Goal: Task Accomplishment & Management: Use online tool/utility

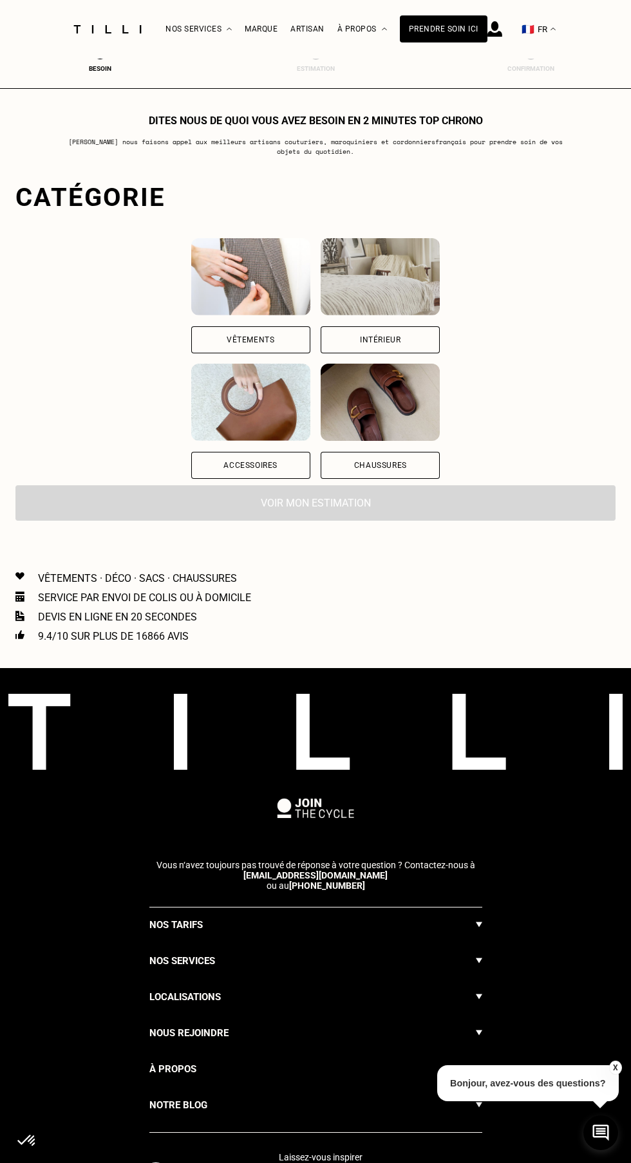
click at [216, 331] on div "Vêtements" at bounding box center [250, 339] width 119 height 27
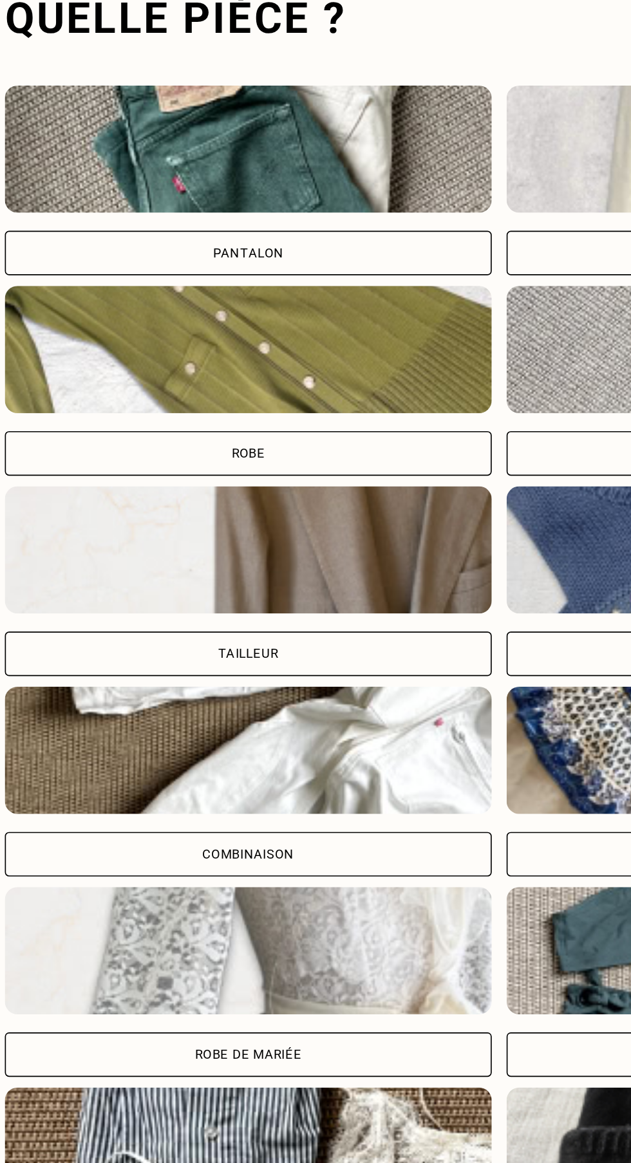
scroll to position [385, 0]
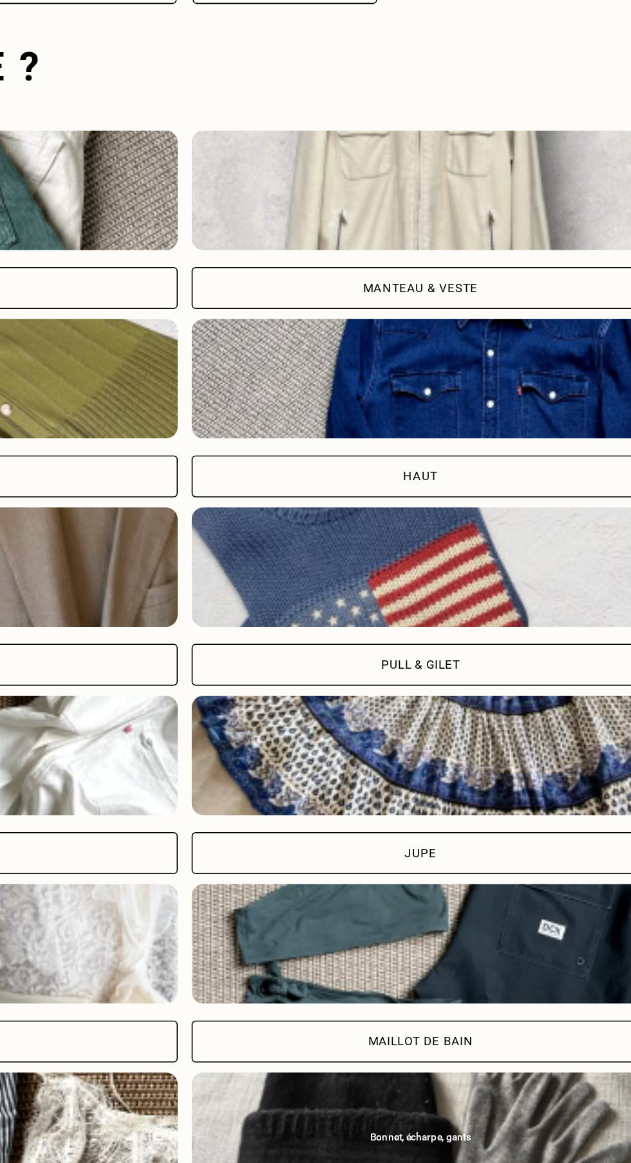
click at [377, 512] on div "Pull & gilet" at bounding box center [467, 520] width 295 height 27
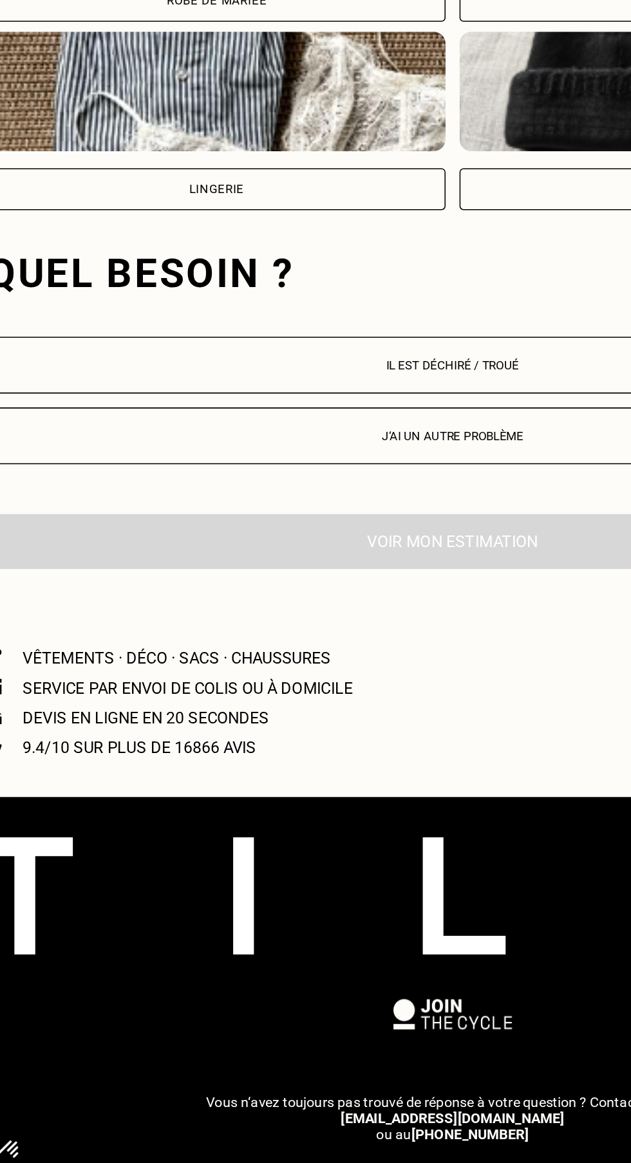
scroll to position [788, 0]
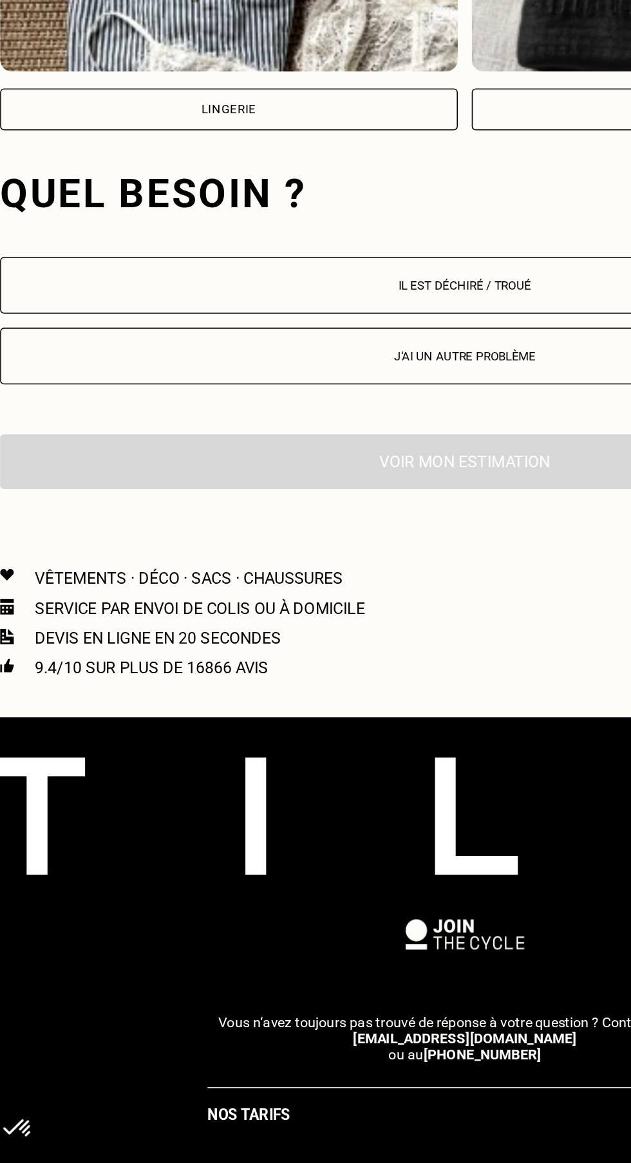
click at [90, 596] on p "Il est déchiré / troué" at bounding box center [316, 596] width 586 height 9
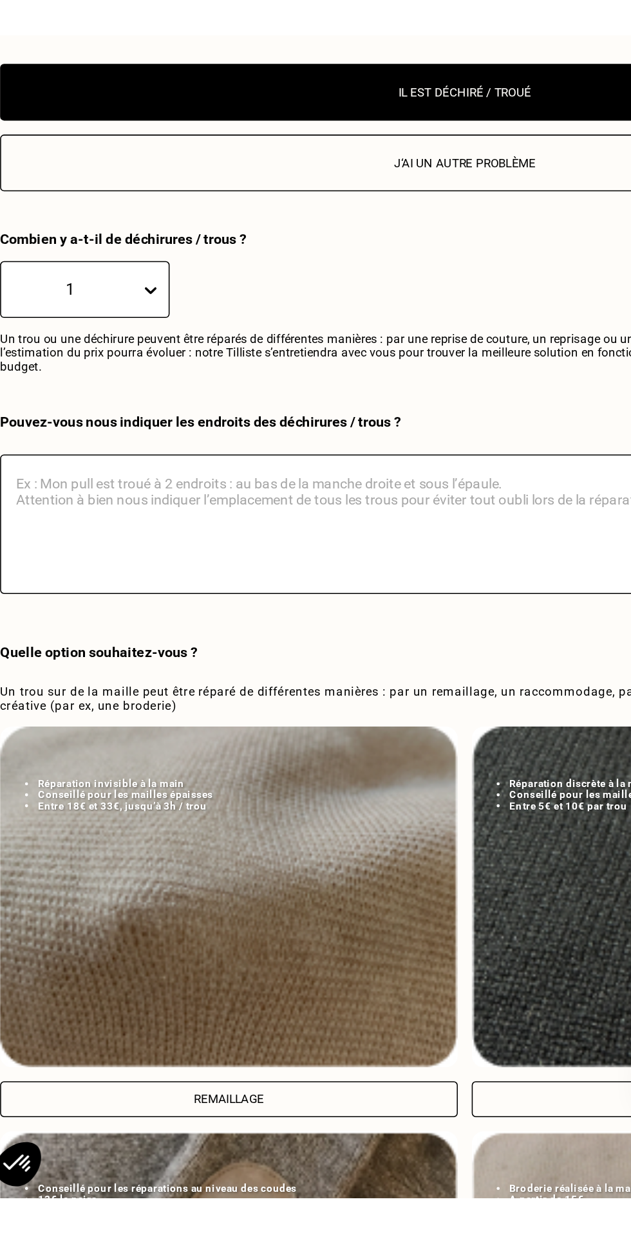
scroll to position [951, 0]
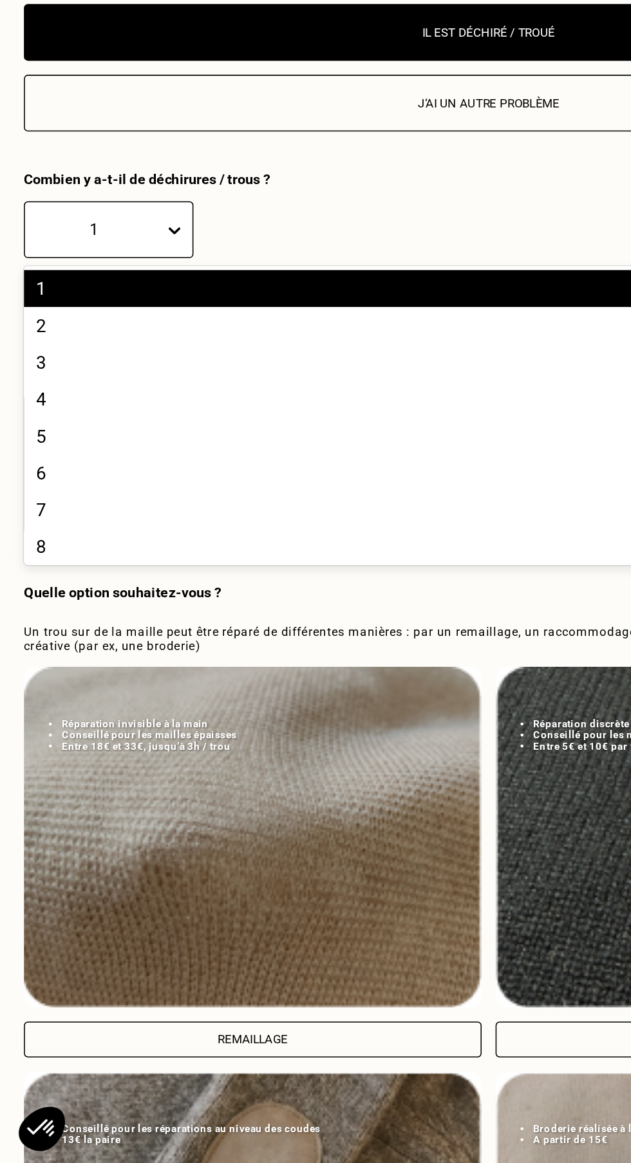
click at [28, 622] on div "2" at bounding box center [315, 622] width 600 height 24
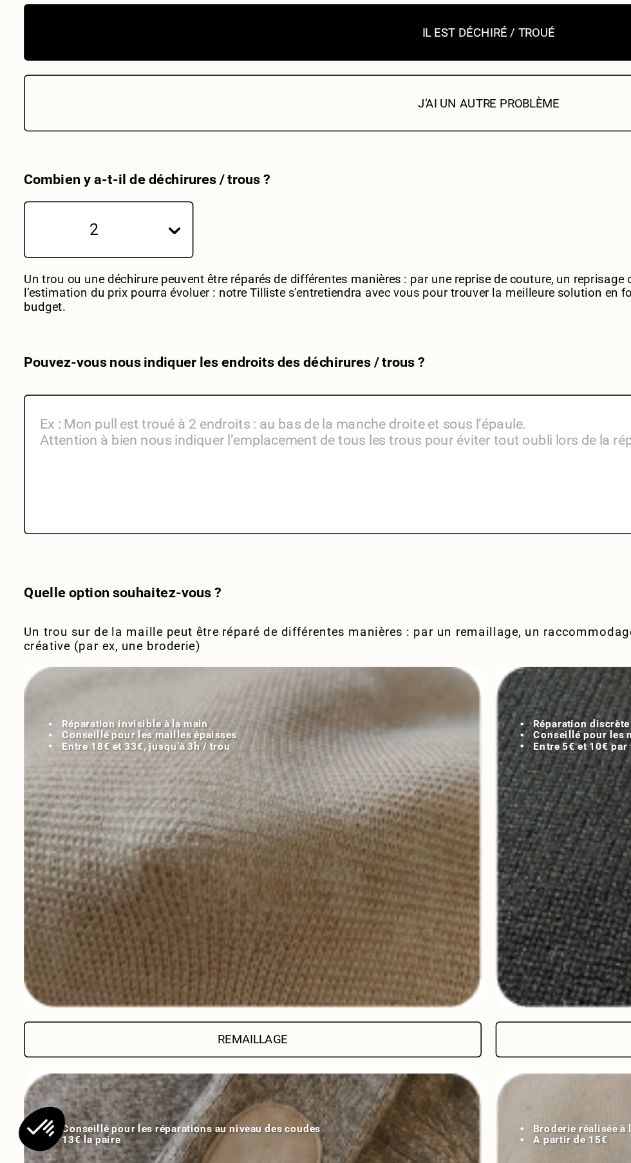
click at [78, 682] on textarea at bounding box center [315, 712] width 600 height 90
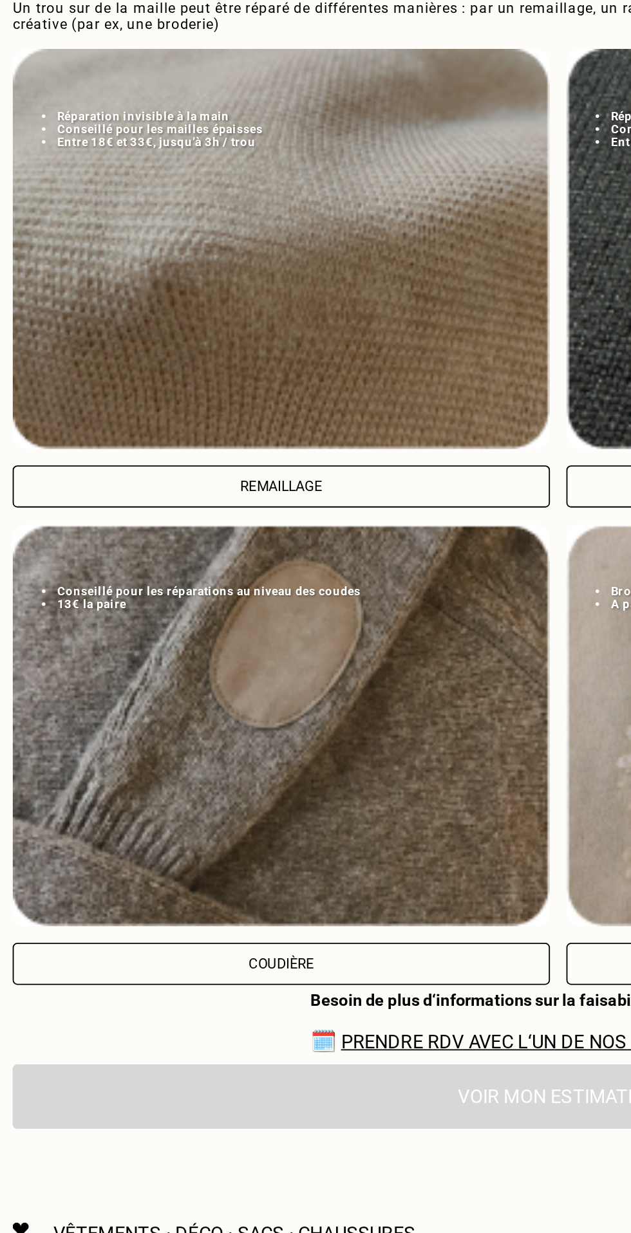
scroll to position [1316, 0]
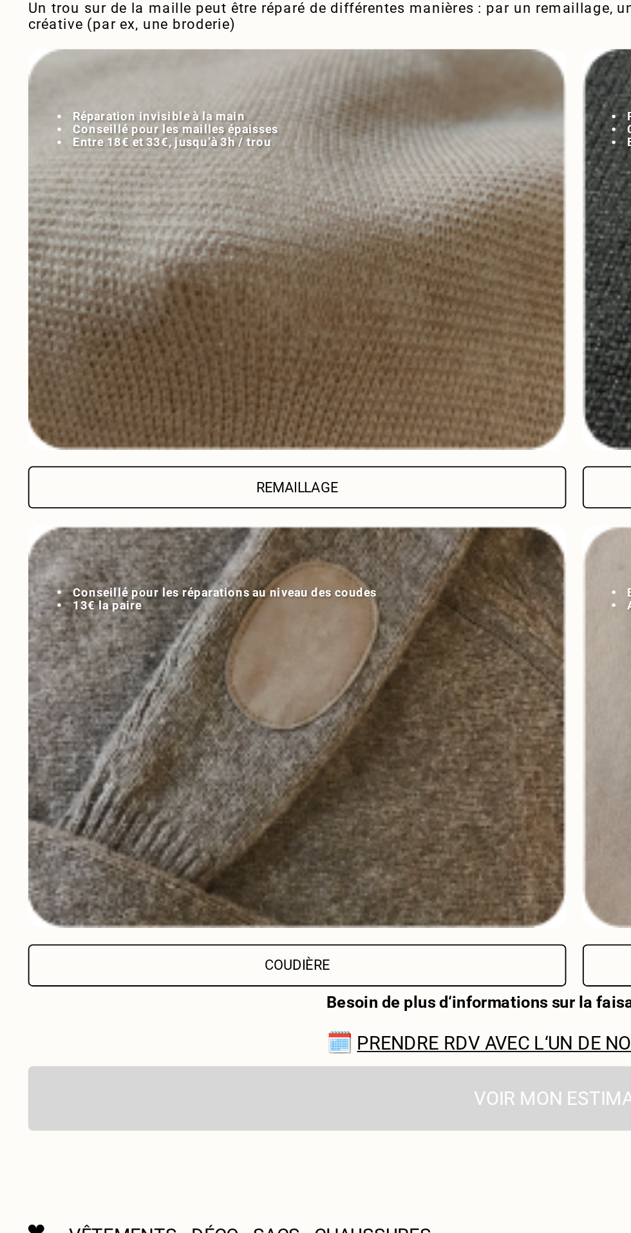
type textarea "Mon pull est troué à deux endroits à la [GEOGRAPHIC_DATA] gauche"
click at [65, 606] on img at bounding box center [162, 588] width 295 height 220
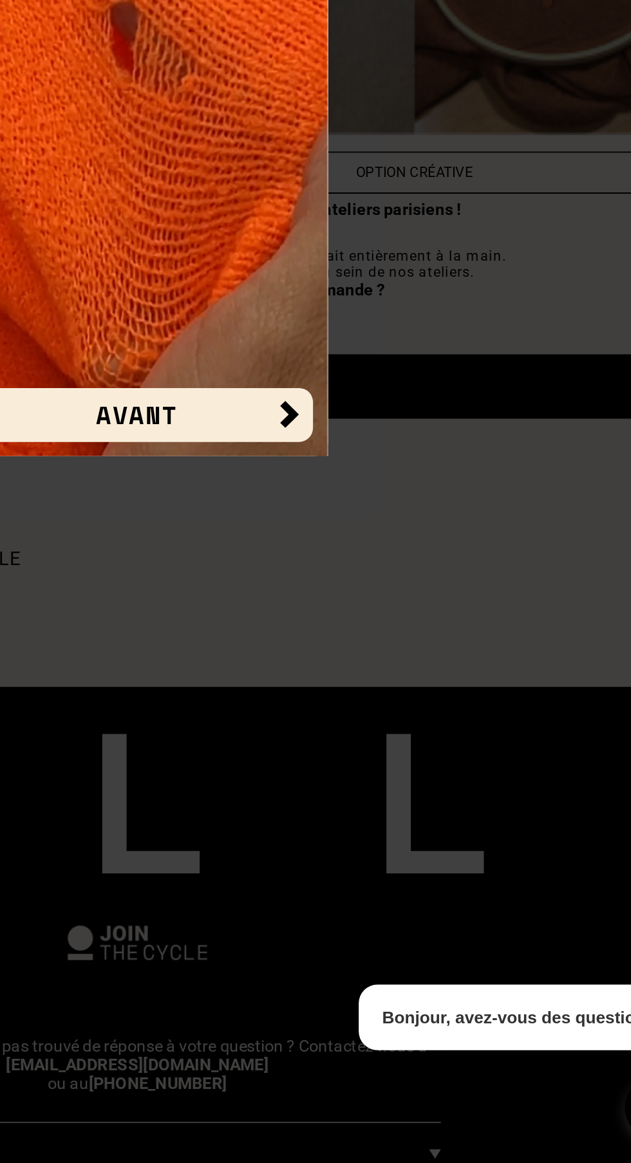
scroll to position [1678, 0]
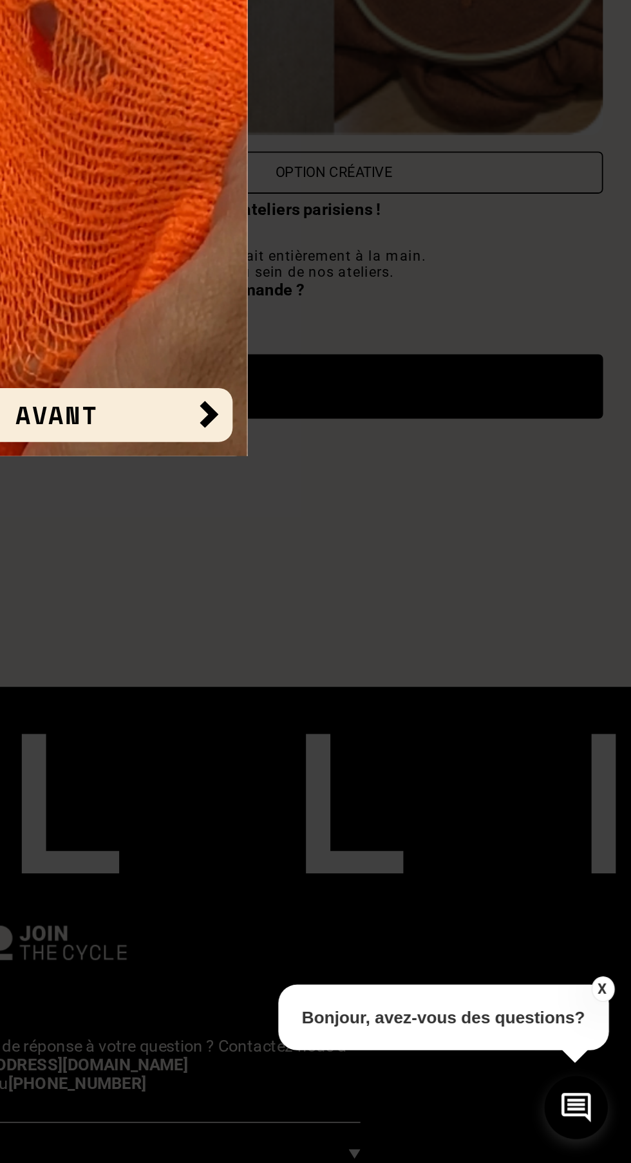
click at [355, 747] on div "Avant" at bounding box center [315, 753] width 89 height 30
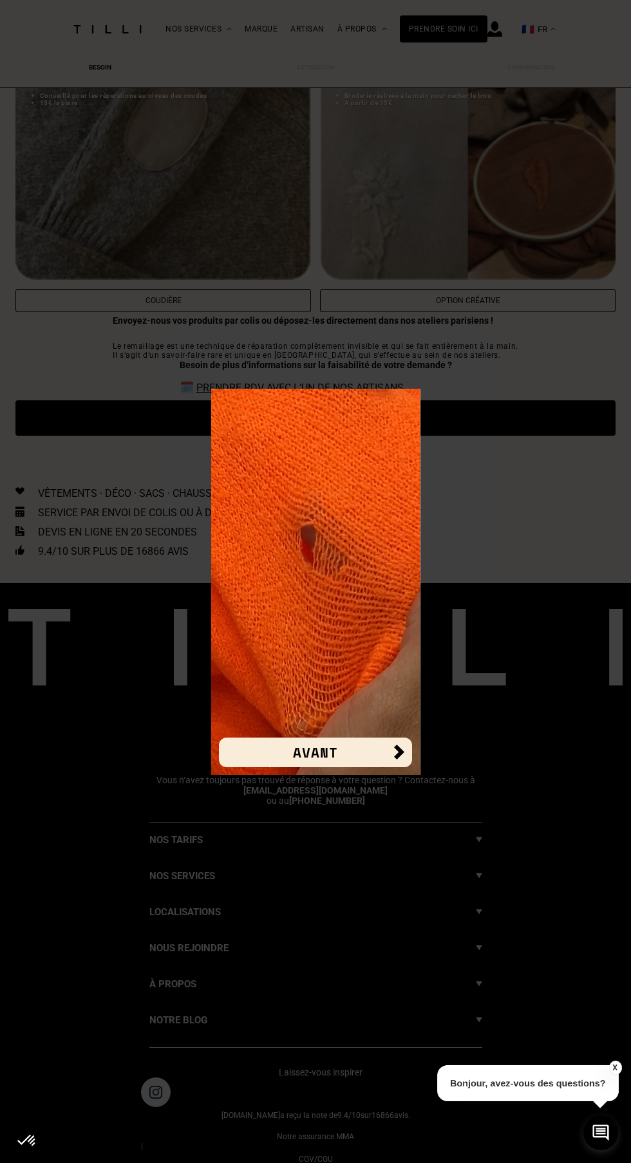
scroll to position [2000, 0]
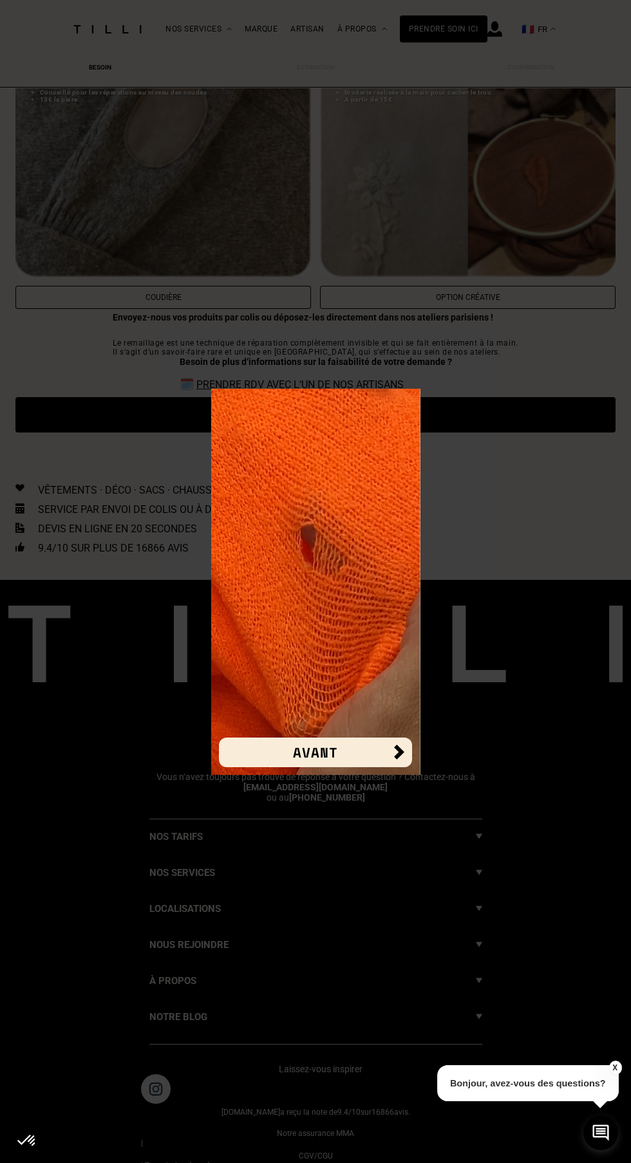
click at [294, 775] on img at bounding box center [315, 582] width 209 height 386
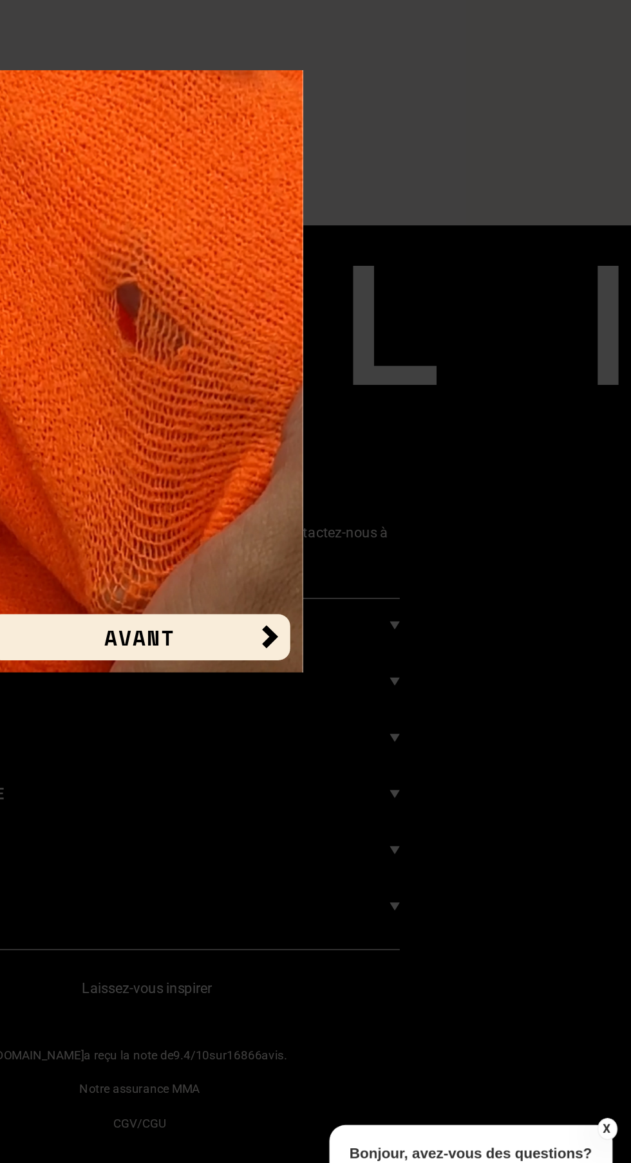
scroll to position [2091, 0]
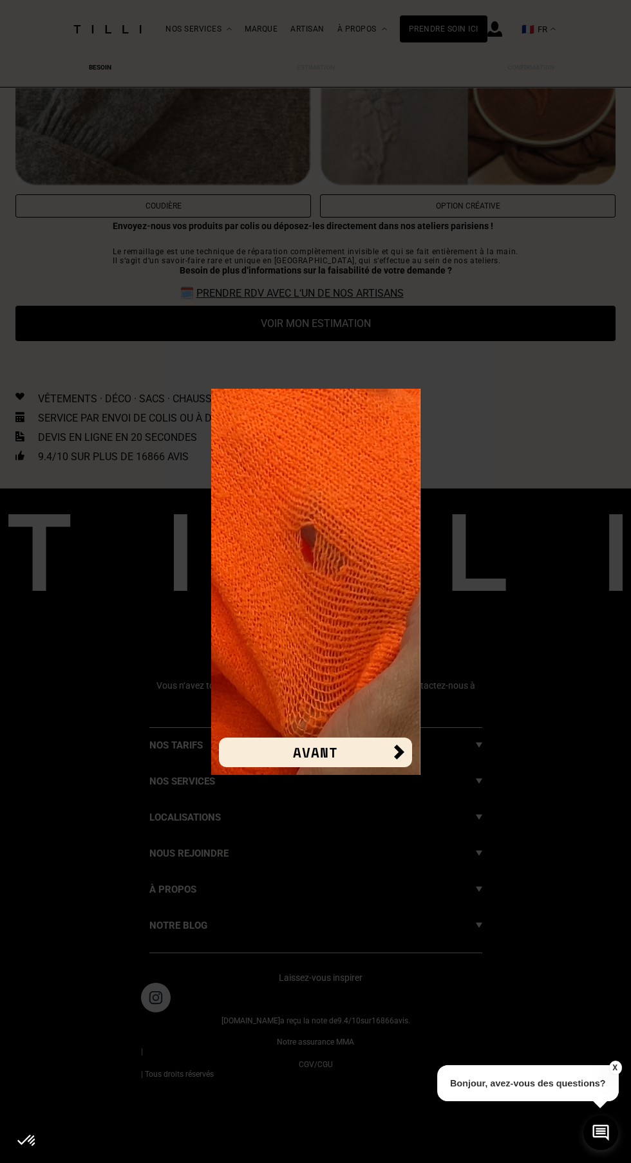
click at [603, 1066] on p "Bonjour, avez-vous des questions?" at bounding box center [527, 1083] width 181 height 36
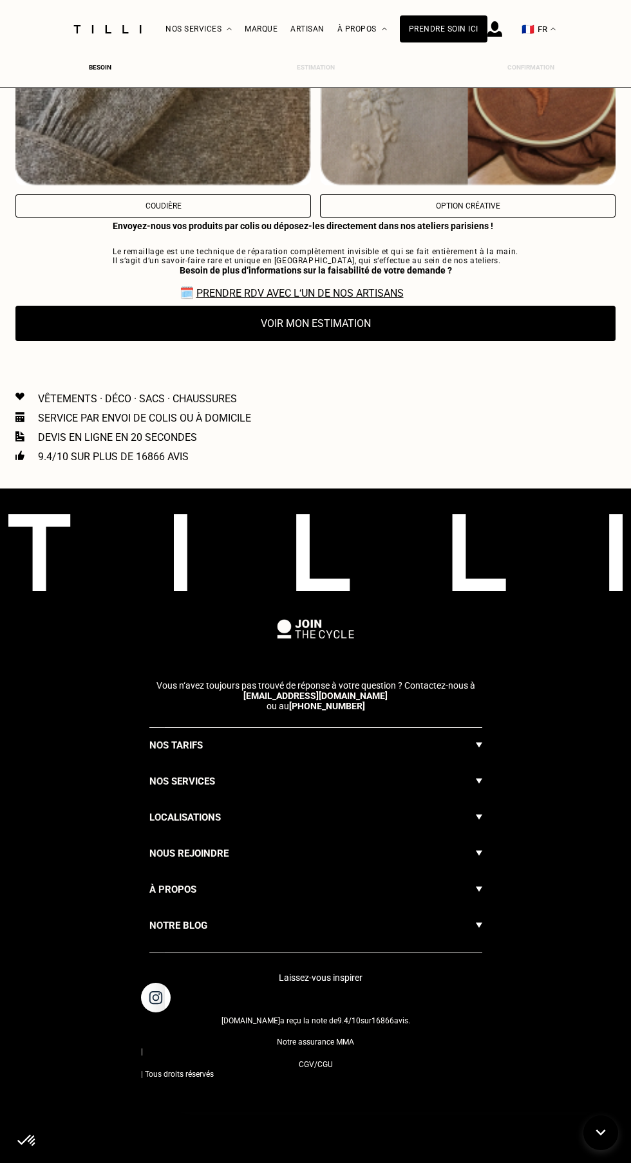
click at [135, 386] on div "Vêtements · Déco · Sacs · Chaussures Service par envoi de colis ou à domicile D…" at bounding box center [315, 428] width 600 height 122
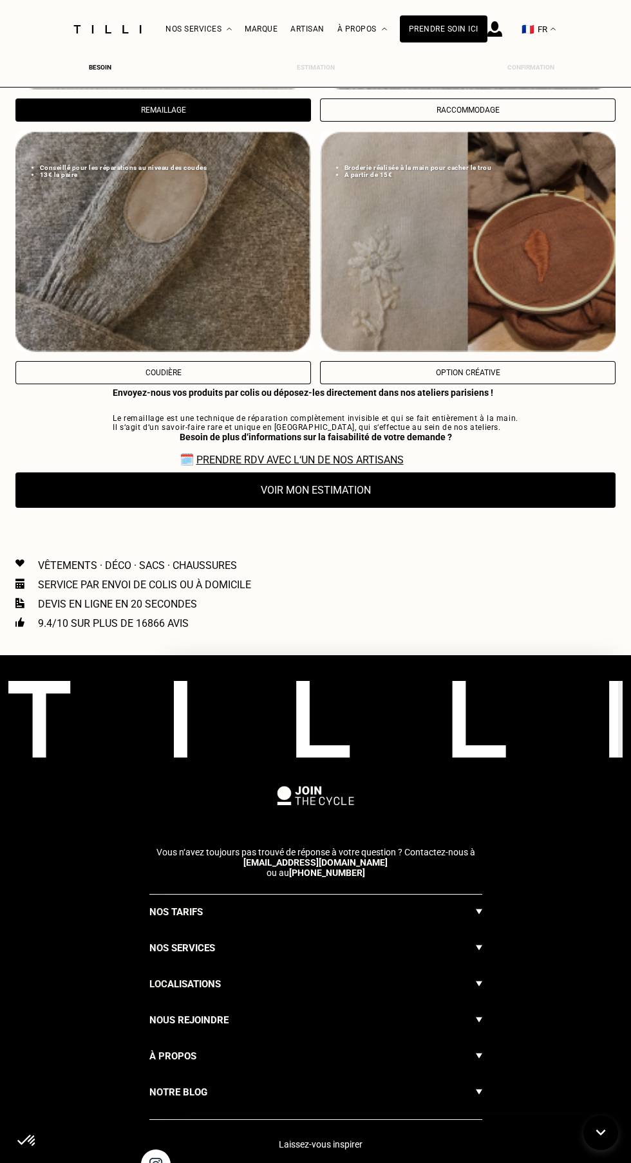
scroll to position [1913, 0]
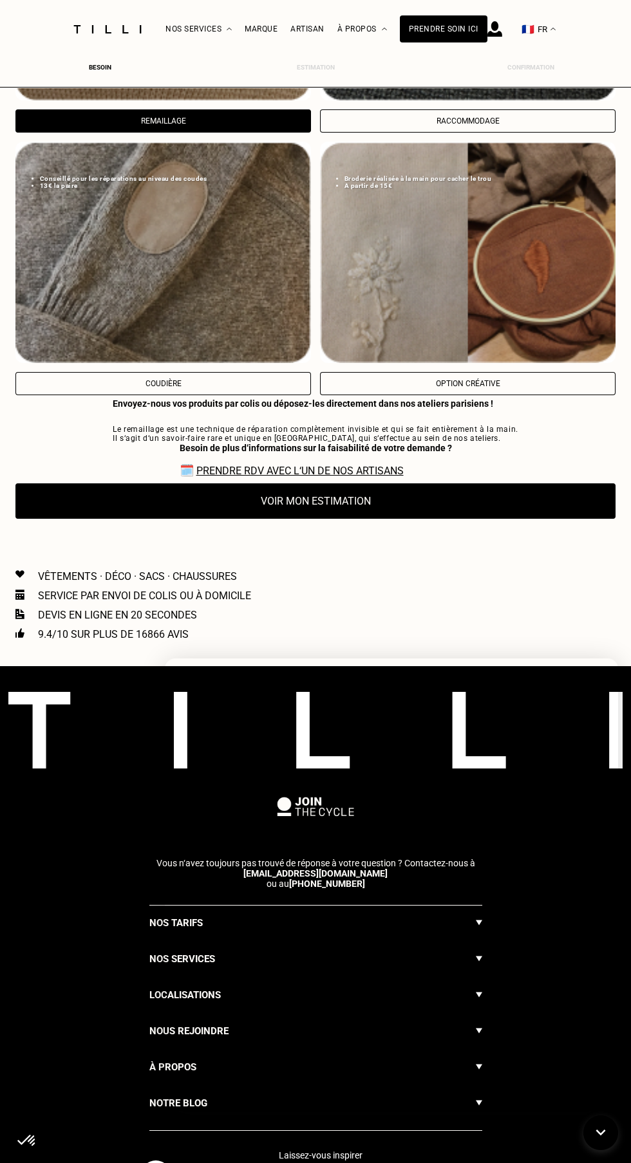
click at [114, 501] on button "Voir mon estimation" at bounding box center [315, 500] width 600 height 35
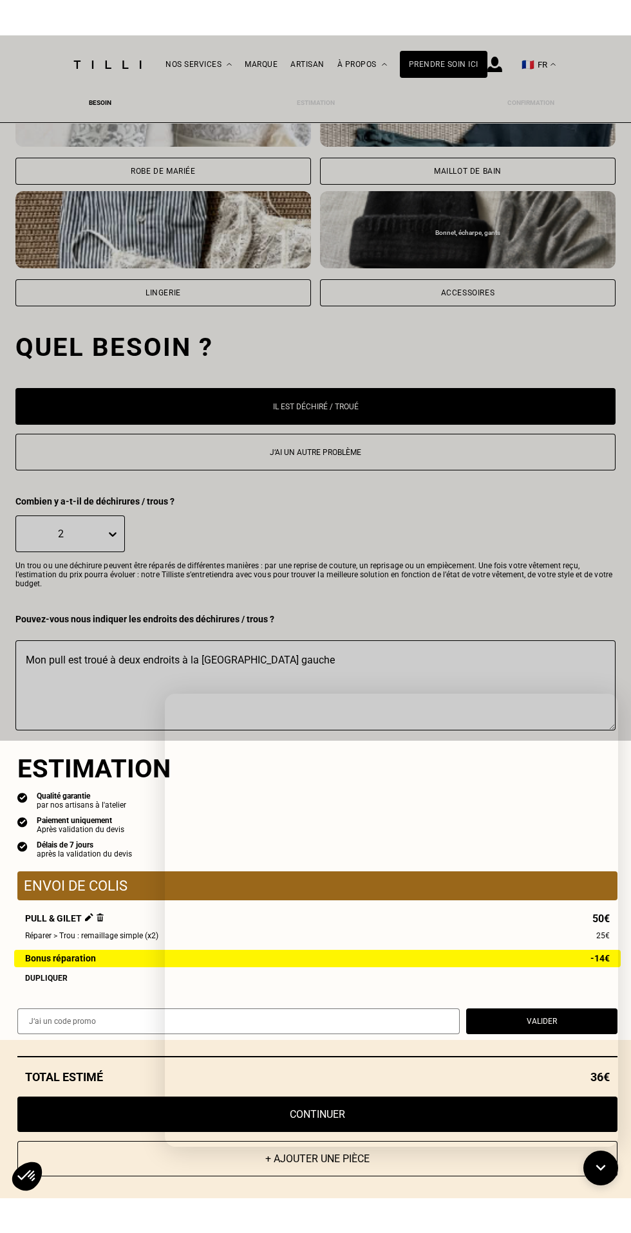
scroll to position [7, 0]
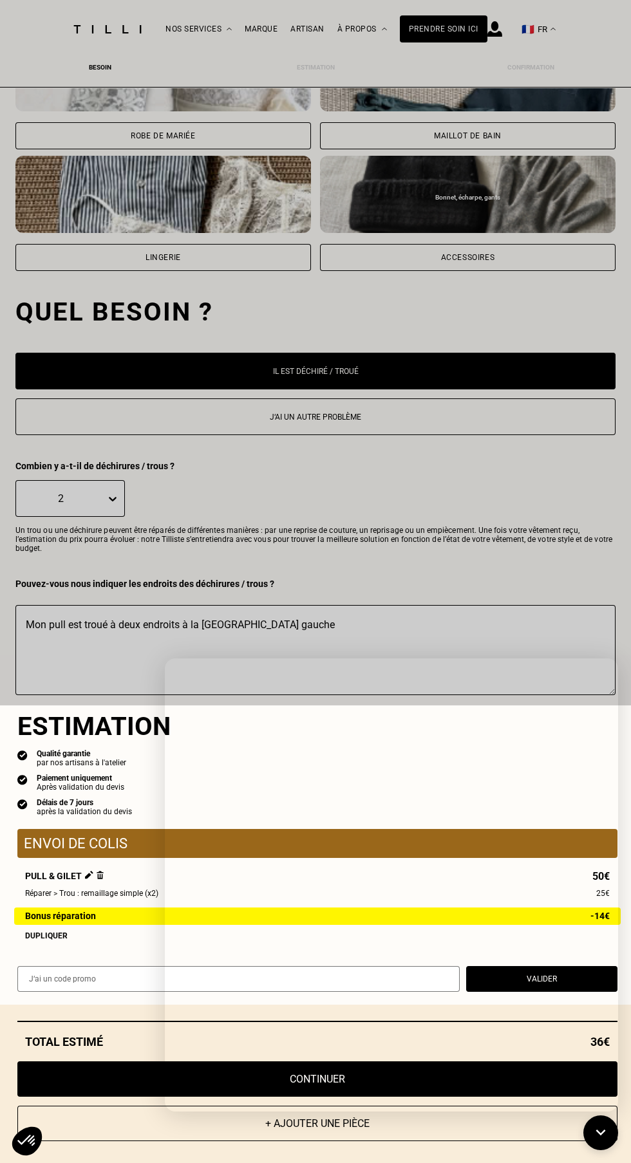
click at [72, 733] on section "Estimation" at bounding box center [317, 726] width 600 height 30
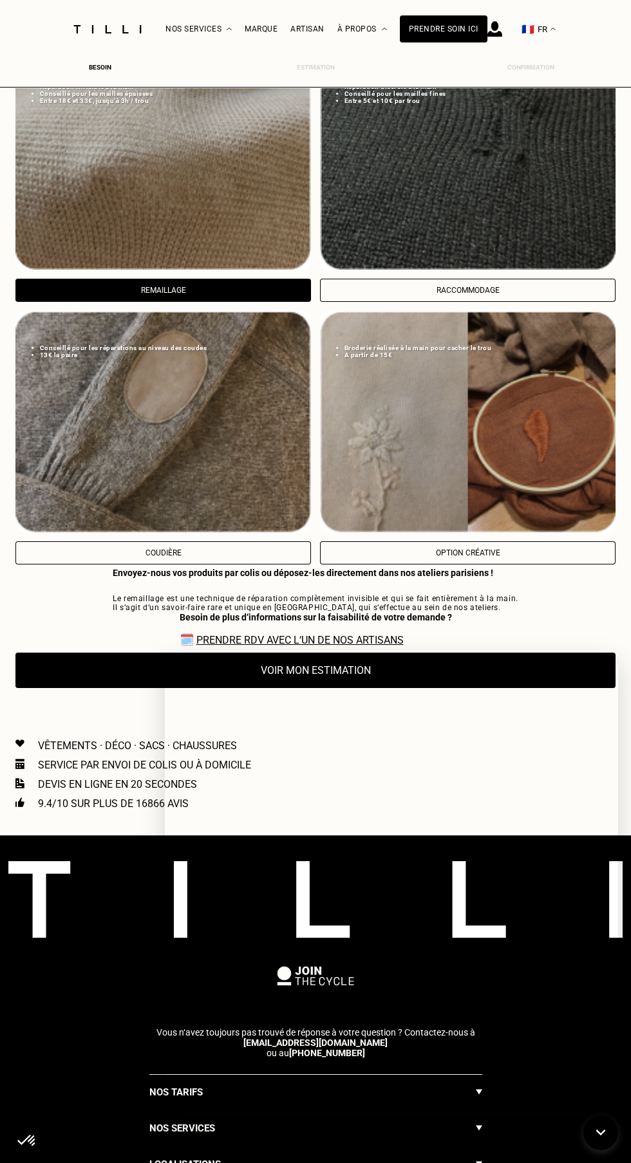
scroll to position [1751, 0]
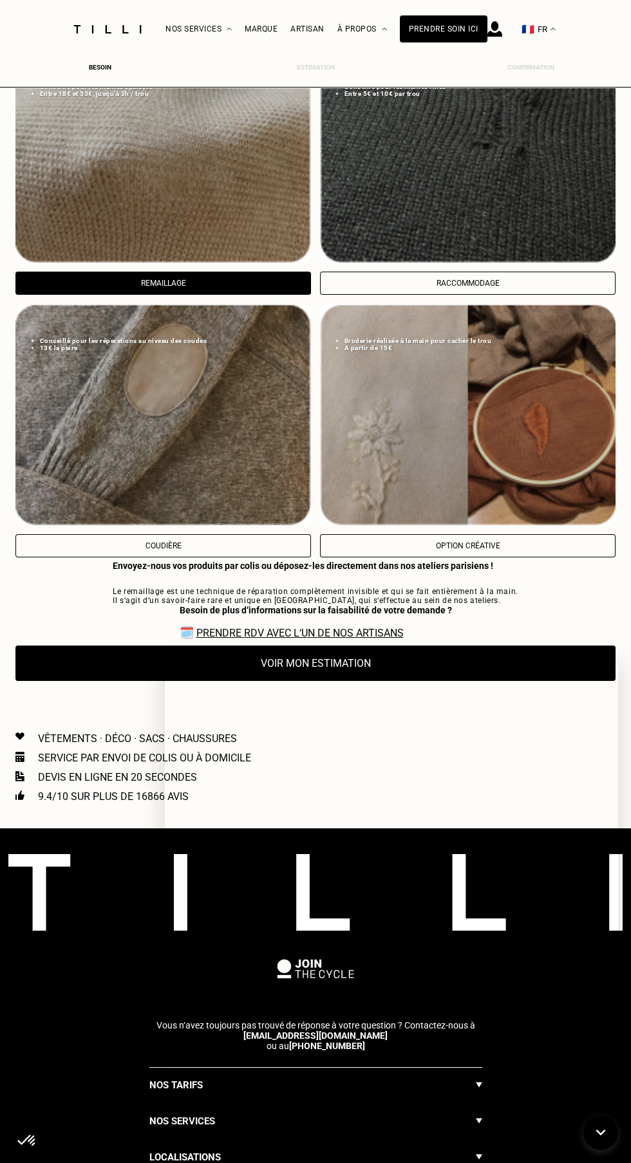
click at [54, 282] on p "Remaillage" at bounding box center [163, 283] width 281 height 9
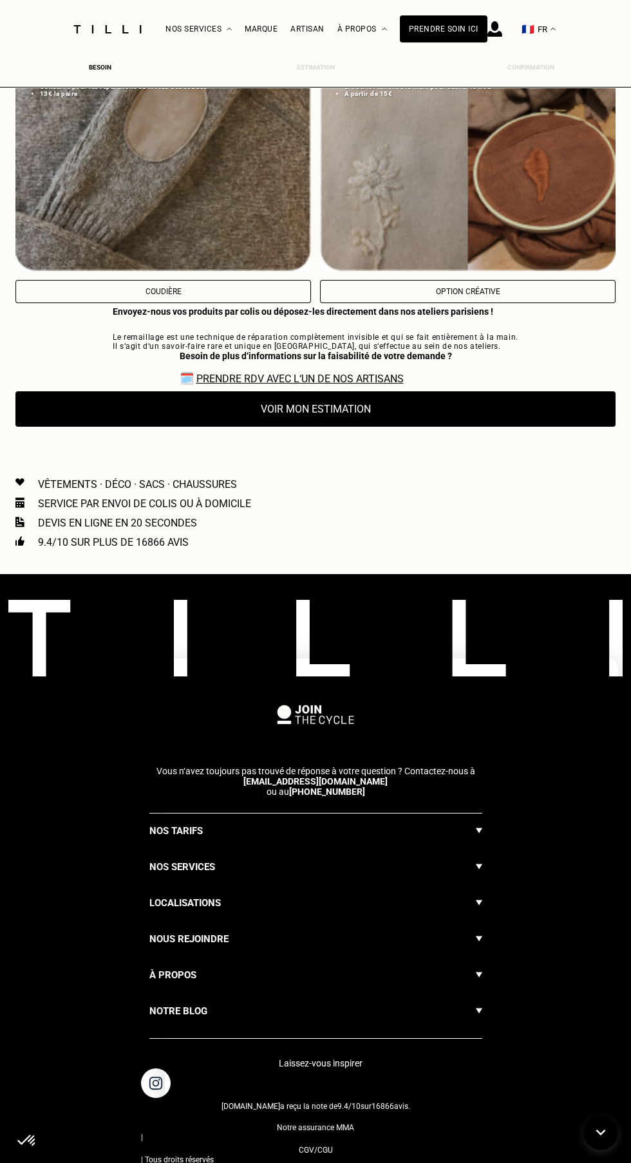
scroll to position [2010, 0]
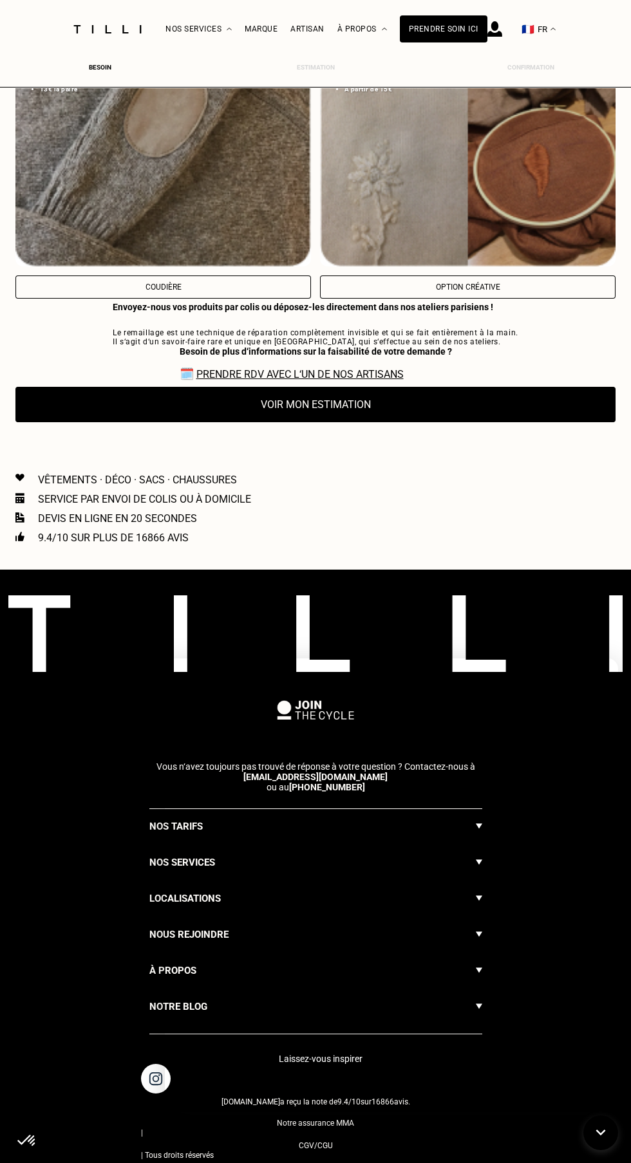
click at [63, 414] on button "Voir mon estimation" at bounding box center [315, 404] width 600 height 35
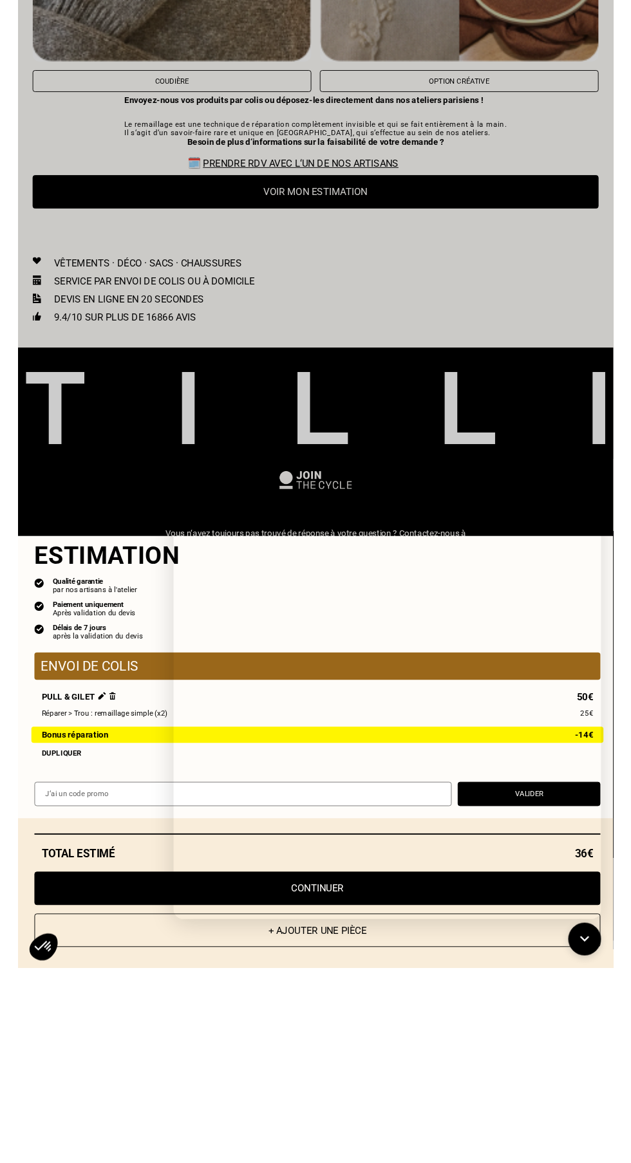
scroll to position [2003, 0]
